Goal: Task Accomplishment & Management: Use online tool/utility

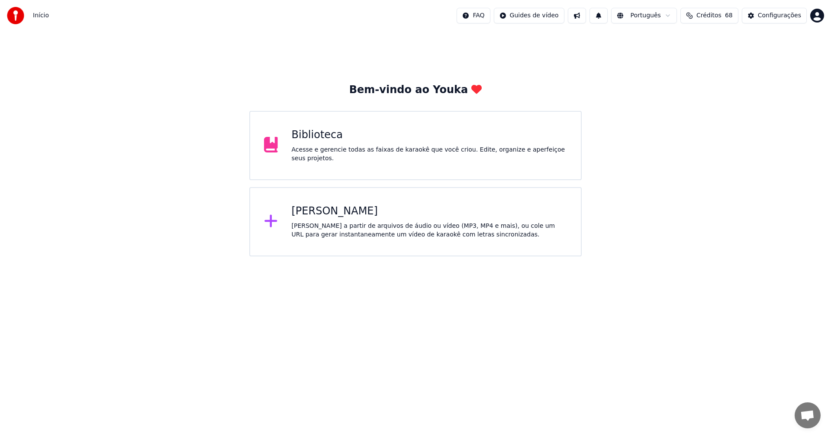
click at [344, 215] on div "[PERSON_NAME]" at bounding box center [430, 211] width 276 height 14
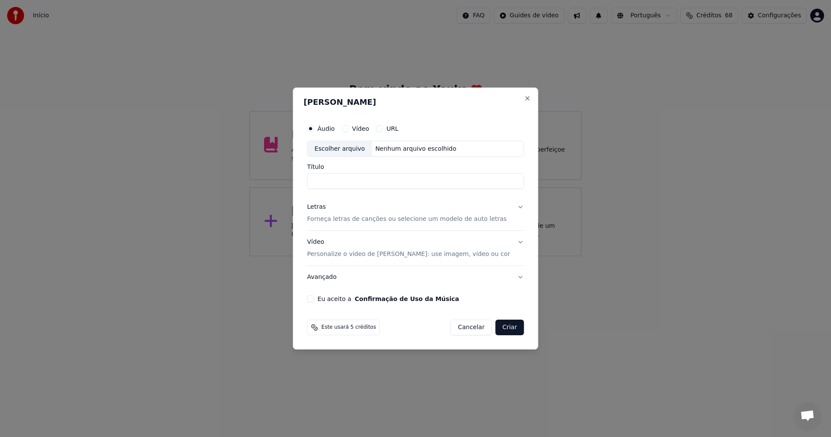
click at [354, 143] on div "Escolher arquivo" at bounding box center [340, 149] width 64 height 16
type input "**********"
click at [353, 220] on p "Forneça letras de canções ou selecione um modelo de auto letras" at bounding box center [406, 219] width 199 height 9
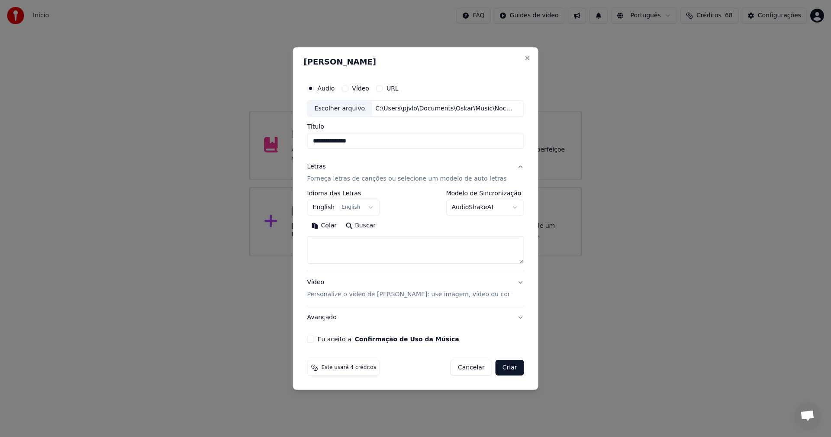
click at [344, 244] on textarea at bounding box center [415, 250] width 217 height 28
click at [334, 227] on button "Colar" at bounding box center [324, 226] width 34 height 14
click at [406, 281] on p "Personalize o vídeo de [PERSON_NAME]: use imagem, vídeo ou cor" at bounding box center [408, 294] width 203 height 9
type textarea "**********"
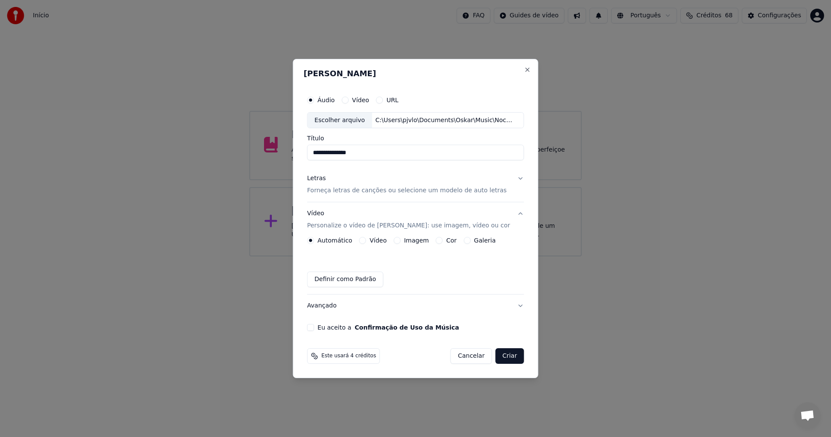
click at [398, 241] on button "Imagem" at bounding box center [396, 240] width 7 height 7
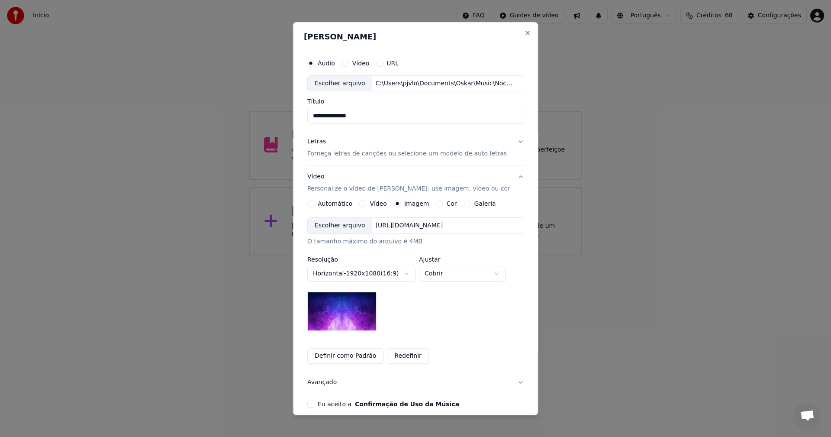
click at [346, 226] on div "Escolher arquivo" at bounding box center [340, 226] width 64 height 16
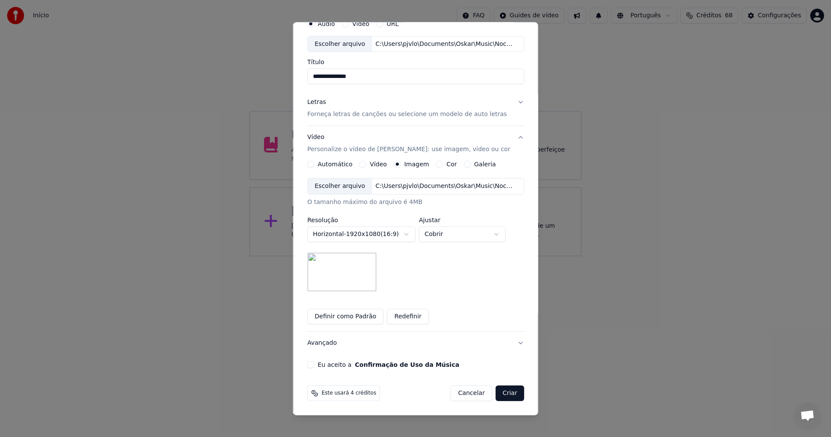
click at [313, 281] on button "Eu aceito a Confirmação de Uso da Música" at bounding box center [310, 364] width 7 height 7
click at [502, 281] on button "Criar" at bounding box center [509, 393] width 29 height 16
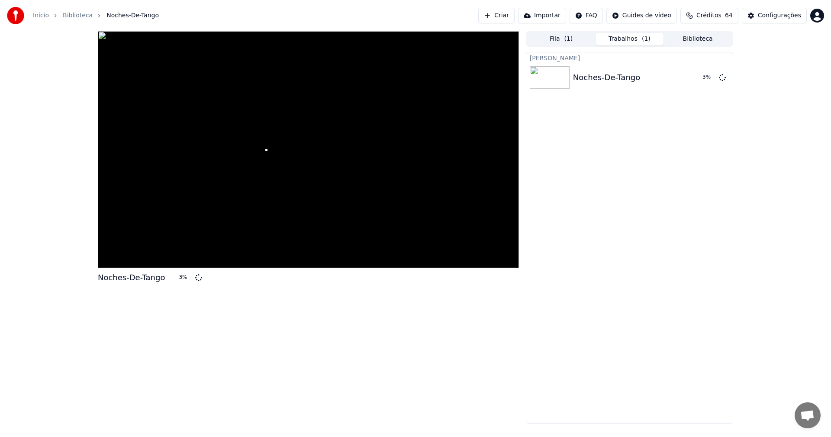
click at [514, 13] on button "Criar" at bounding box center [496, 16] width 36 height 16
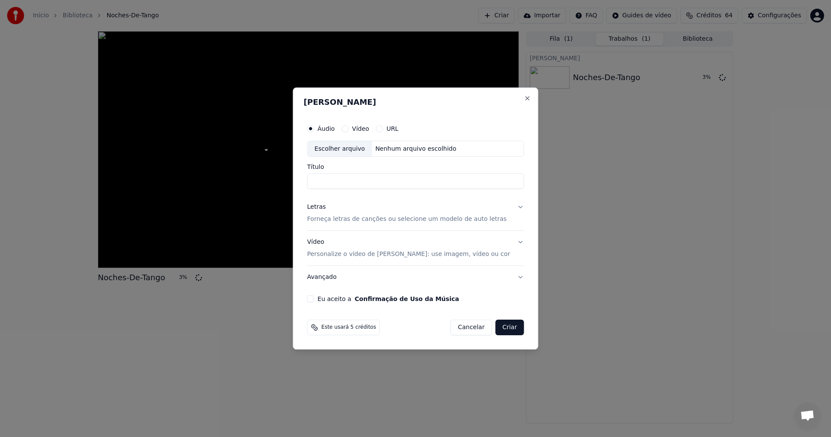
click at [349, 148] on div "Escolher arquivo" at bounding box center [340, 149] width 64 height 16
type input "******"
click at [399, 220] on p "Forneça letras de canções ou selecione um modelo de auto letras" at bounding box center [406, 219] width 199 height 9
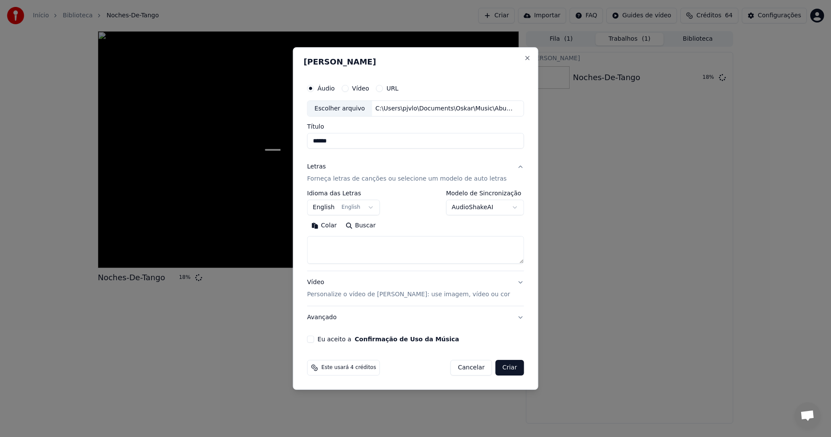
click at [363, 248] on textarea at bounding box center [415, 250] width 217 height 28
click at [329, 223] on button "Colar" at bounding box center [324, 226] width 34 height 14
click at [373, 281] on p "Personalize o vídeo de [PERSON_NAME]: use imagem, vídeo ou cor" at bounding box center [408, 294] width 203 height 9
type textarea "**********"
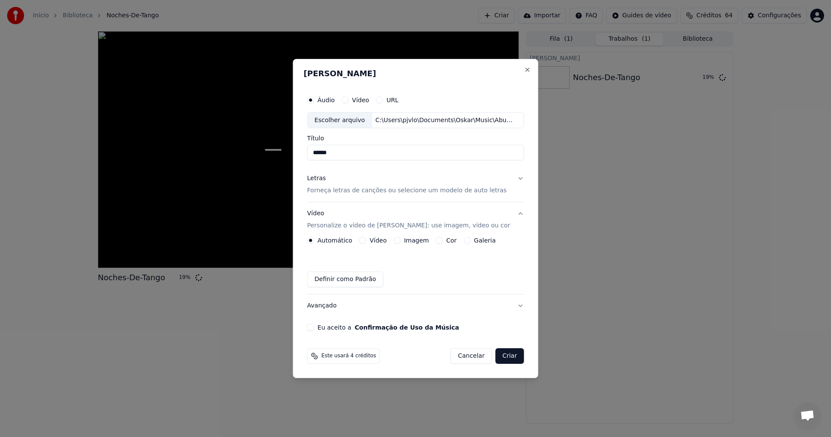
click at [396, 243] on button "Imagem" at bounding box center [396, 240] width 7 height 7
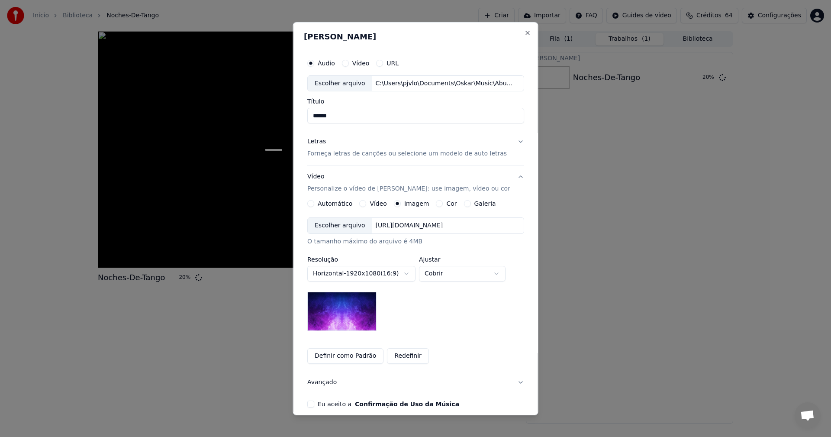
click at [337, 228] on div "Escolher arquivo" at bounding box center [340, 226] width 64 height 16
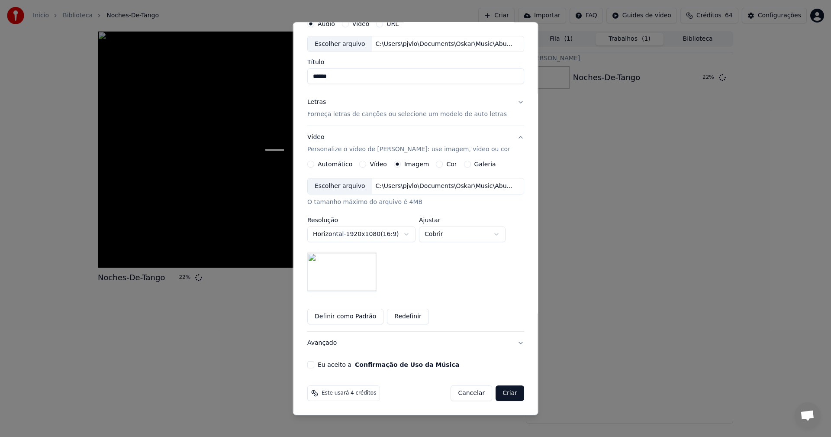
click at [308, 281] on button "Eu aceito a Confirmação de Uso da Música" at bounding box center [310, 364] width 7 height 7
click at [506, 281] on button "Criar" at bounding box center [509, 393] width 29 height 16
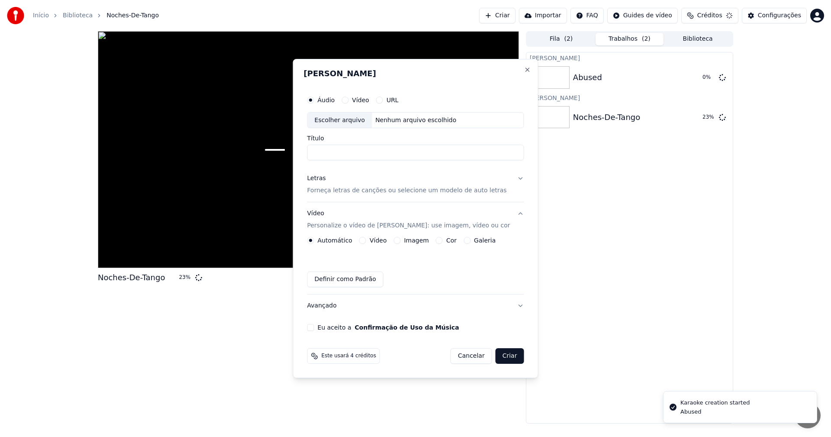
scroll to position [0, 0]
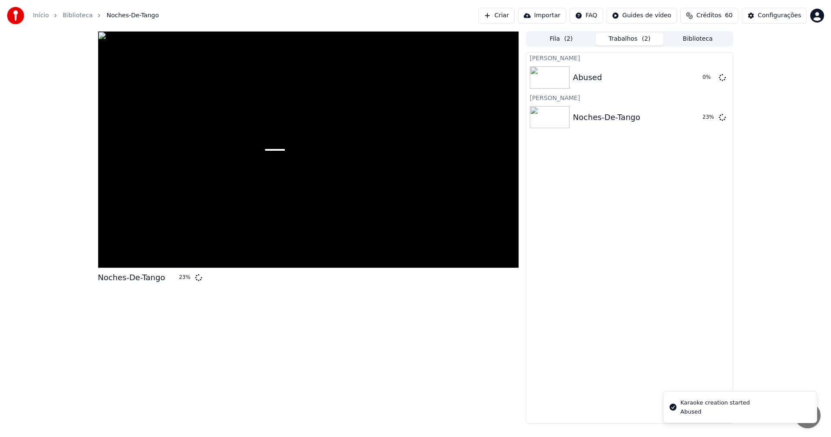
click at [514, 16] on button "Criar" at bounding box center [496, 16] width 36 height 16
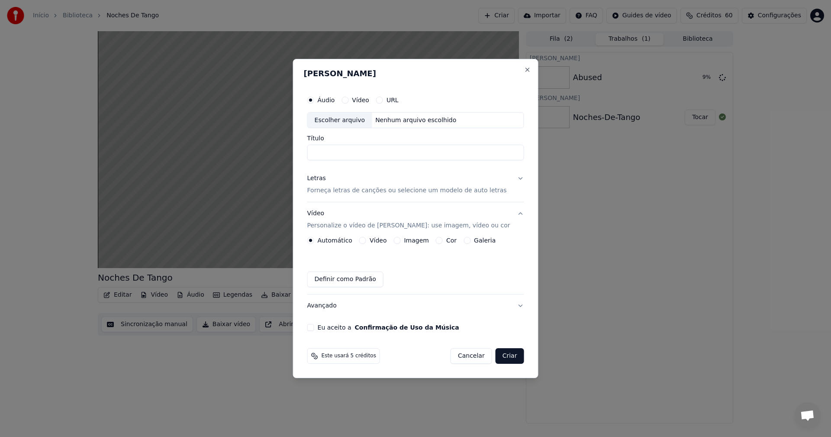
click at [357, 119] on div "Escolher arquivo" at bounding box center [340, 120] width 64 height 16
type input "**********"
click at [346, 193] on p "Forneça letras de canções ou selecione um modelo de auto letras" at bounding box center [406, 190] width 199 height 9
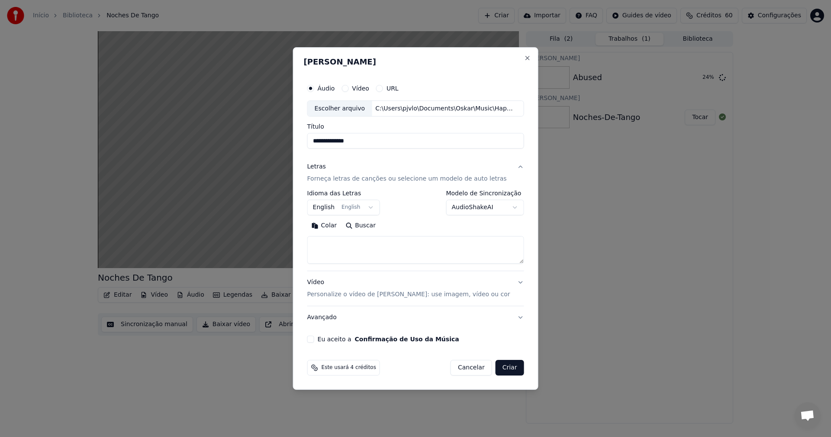
click at [344, 247] on textarea at bounding box center [415, 250] width 217 height 28
click at [332, 226] on button "Colar" at bounding box center [324, 226] width 34 height 14
click at [361, 281] on p "Personalize o vídeo de [PERSON_NAME]: use imagem, vídeo ou cor" at bounding box center [408, 294] width 203 height 9
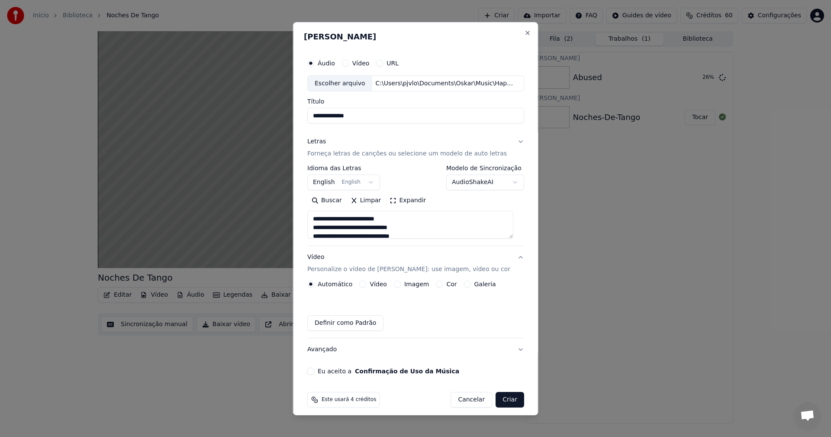
type textarea "**********"
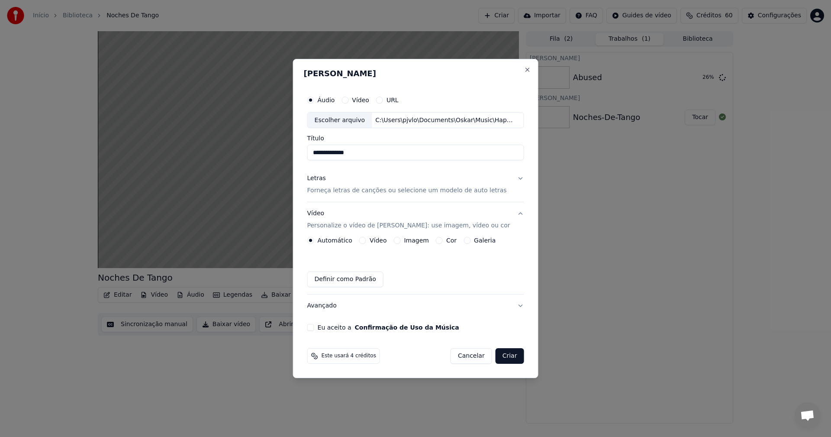
click at [398, 241] on button "Imagem" at bounding box center [396, 240] width 7 height 7
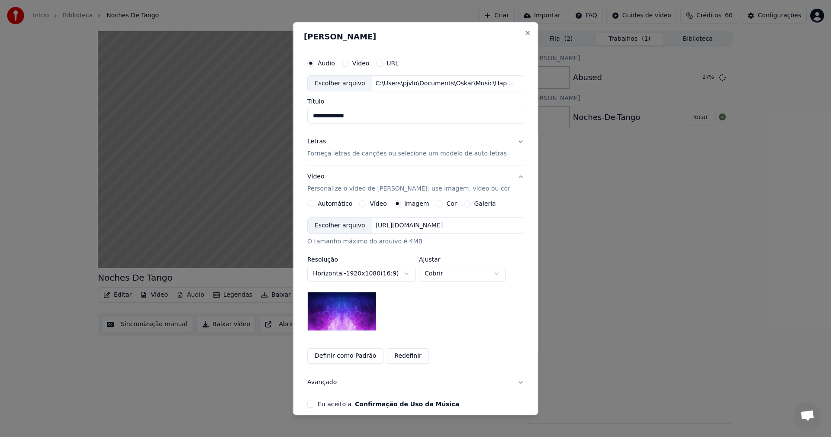
click at [347, 222] on div "Escolher arquivo" at bounding box center [340, 226] width 64 height 16
click at [309, 281] on button "Eu aceito a Confirmação de Uso da Música" at bounding box center [310, 403] width 7 height 7
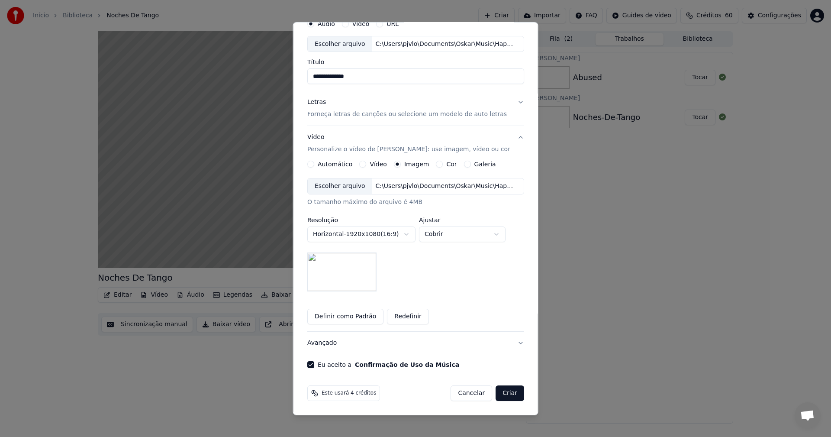
click at [505, 281] on button "Criar" at bounding box center [509, 393] width 29 height 16
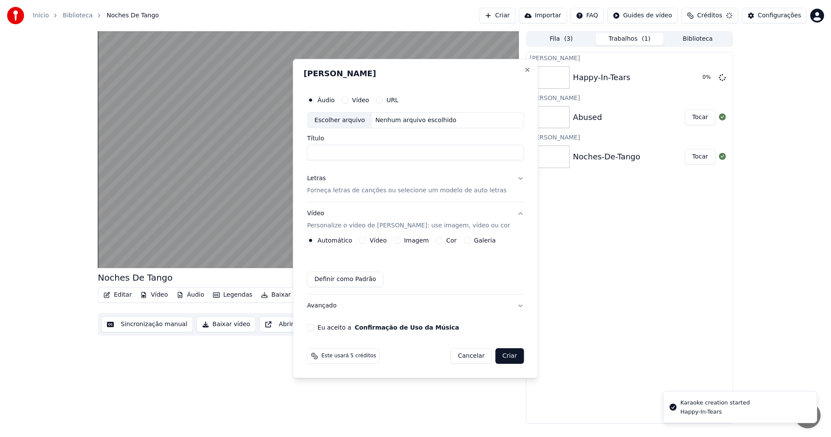
scroll to position [0, 0]
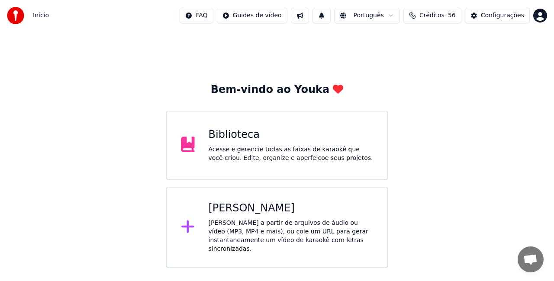
click at [236, 143] on div "Biblioteca Acesse e gerencie todas as faixas de karaokê que você criou. Edite, …" at bounding box center [291, 145] width 165 height 35
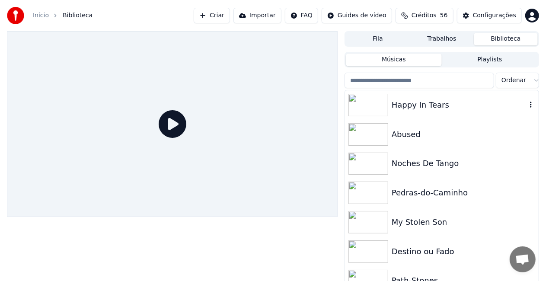
click at [527, 105] on icon "button" at bounding box center [531, 104] width 9 height 7
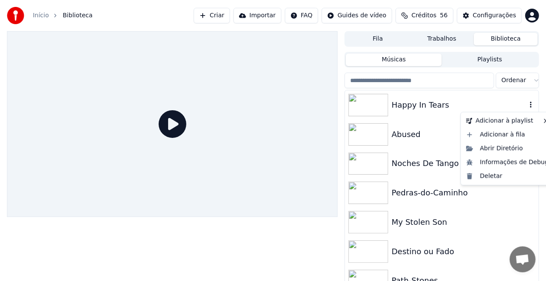
click at [437, 108] on div "Happy In Tears" at bounding box center [459, 105] width 135 height 12
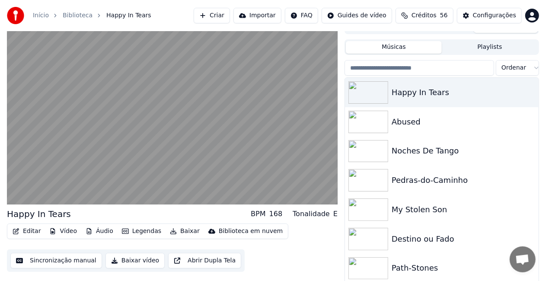
scroll to position [19, 0]
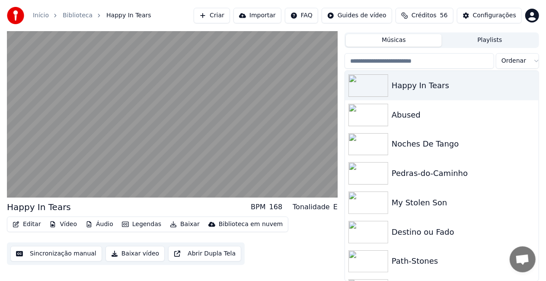
click at [130, 254] on button "Baixar vídeo" at bounding box center [135, 254] width 59 height 16
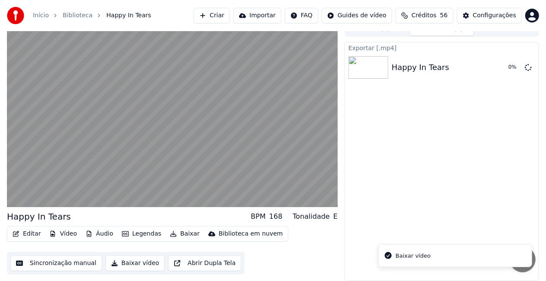
scroll to position [10, 0]
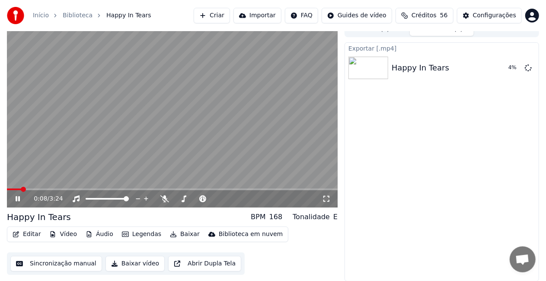
click at [73, 16] on link "Biblioteca" at bounding box center [78, 15] width 30 height 9
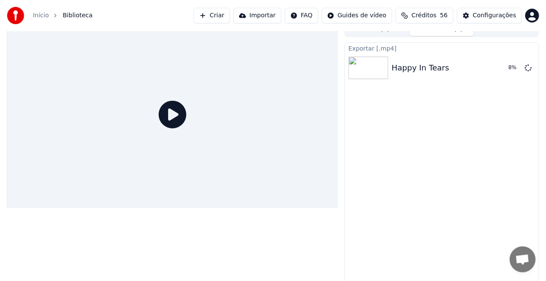
click at [75, 19] on span "Biblioteca" at bounding box center [78, 15] width 30 height 9
click at [75, 16] on span "Biblioteca" at bounding box center [78, 15] width 30 height 9
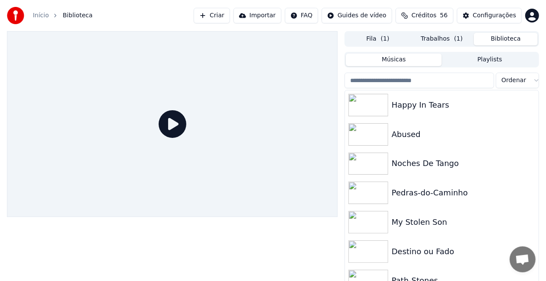
click at [510, 41] on button "Biblioteca" at bounding box center [506, 39] width 64 height 13
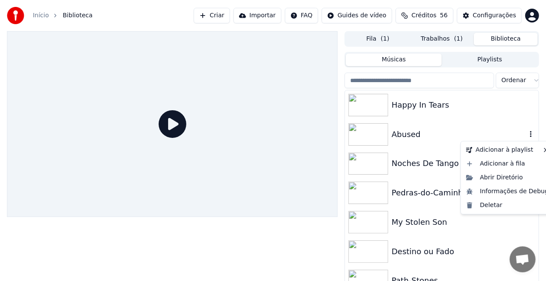
click at [527, 135] on icon "button" at bounding box center [531, 134] width 9 height 7
click at [415, 136] on div "Abused" at bounding box center [459, 134] width 135 height 12
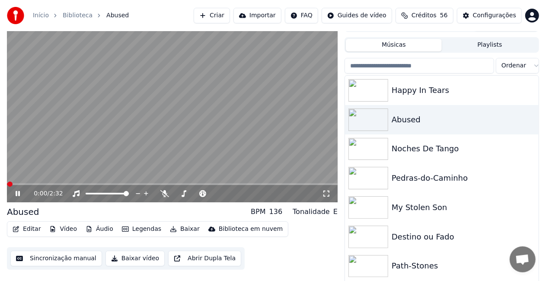
scroll to position [19, 0]
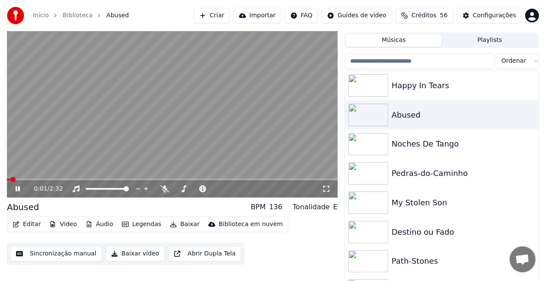
click at [132, 254] on button "Baixar vídeo" at bounding box center [135, 254] width 59 height 16
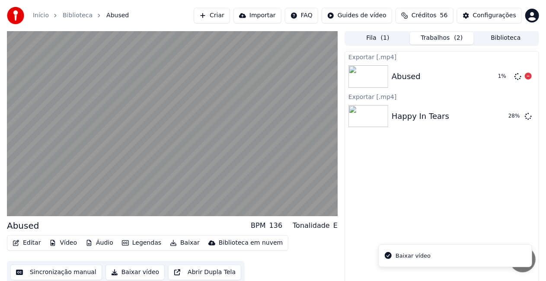
scroll to position [0, 0]
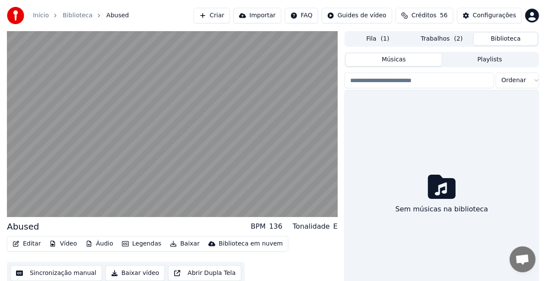
click at [507, 44] on button "Biblioteca" at bounding box center [506, 39] width 64 height 13
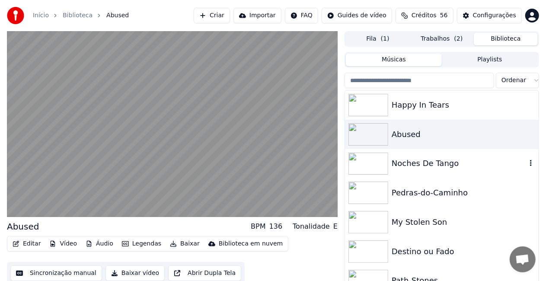
click at [489, 166] on div "Noches De Tango" at bounding box center [459, 163] width 135 height 12
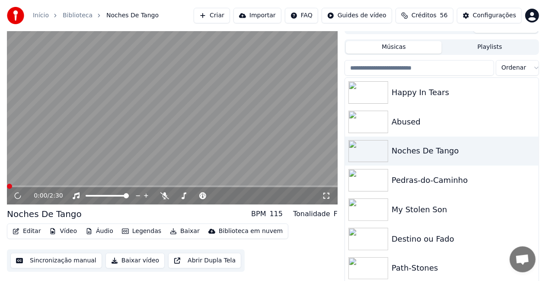
scroll to position [19, 0]
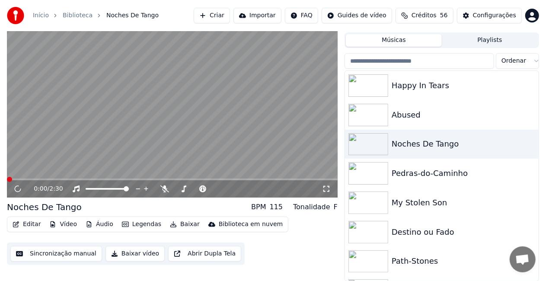
click at [140, 253] on button "Baixar vídeo" at bounding box center [135, 254] width 59 height 16
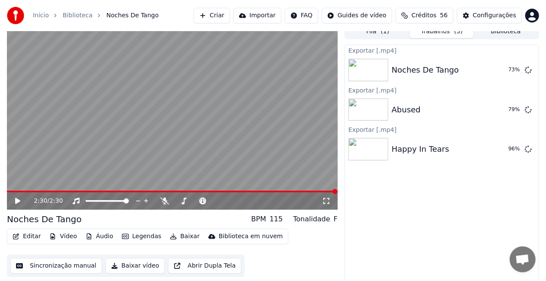
scroll to position [10, 0]
